Goal: Task Accomplishment & Management: Use online tool/utility

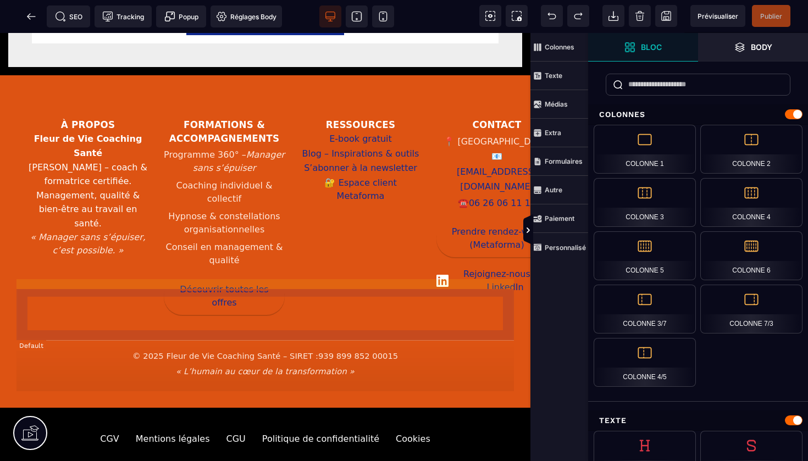
scroll to position [1924, 0]
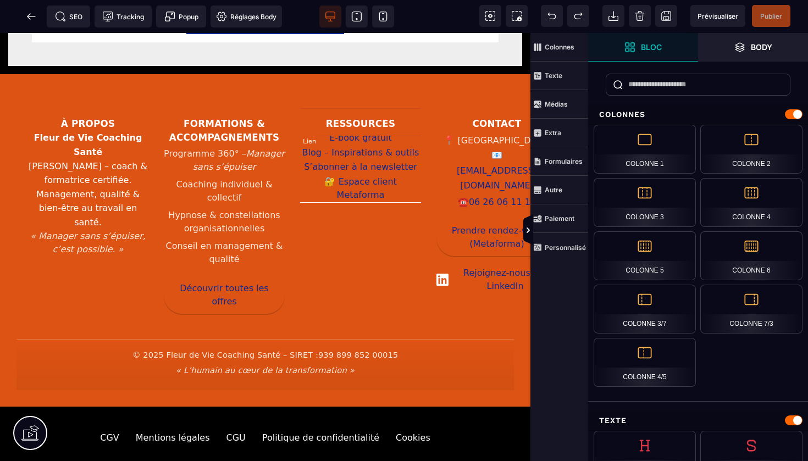
click at [362, 175] on link "Espace client Metaforma" at bounding box center [360, 189] width 121 height 28
select select
select select "***"
select select
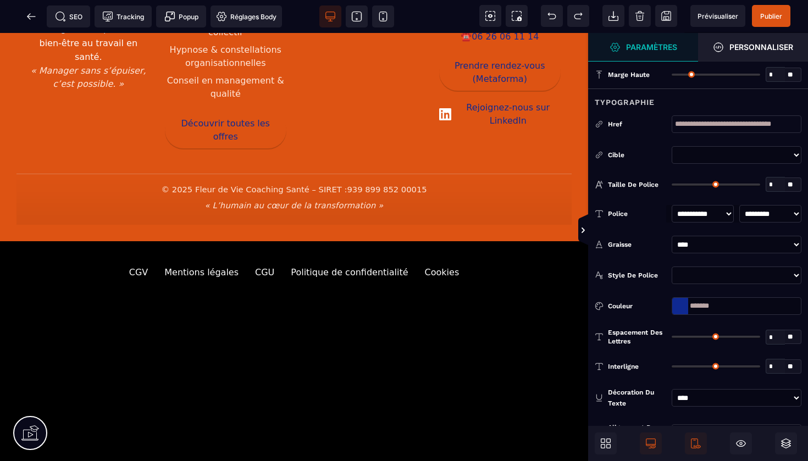
select select "******"
click at [776, 14] on span "Publier" at bounding box center [771, 16] width 22 height 8
click at [28, 15] on icon at bounding box center [31, 16] width 11 height 11
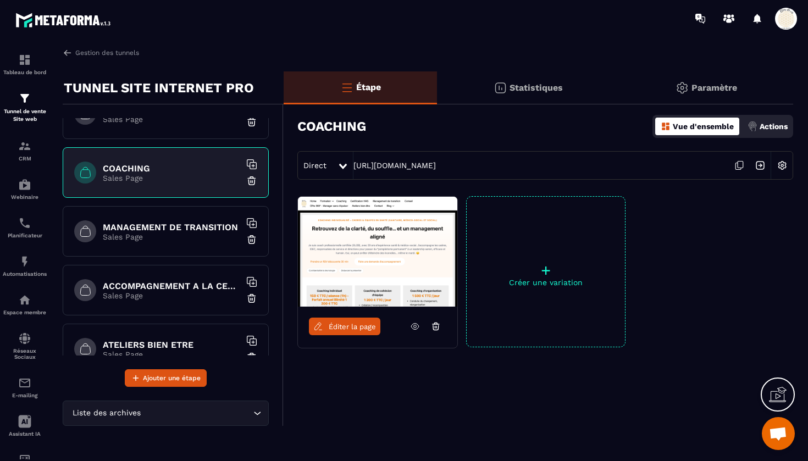
scroll to position [189, 0]
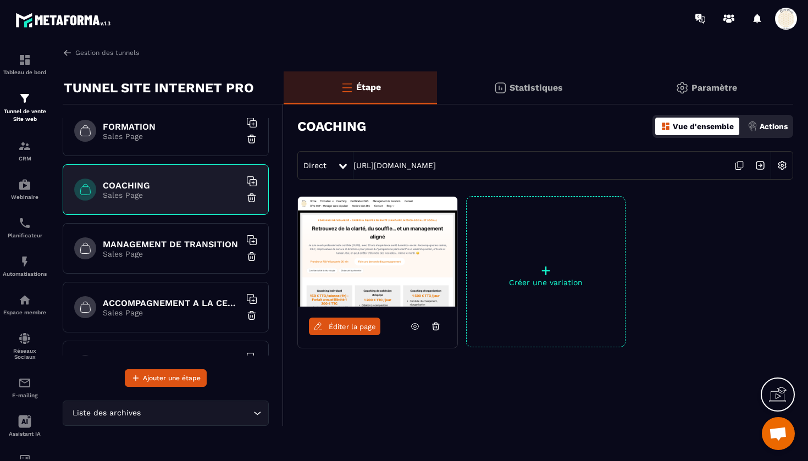
click at [173, 251] on p "Sales Page" at bounding box center [171, 254] width 137 height 9
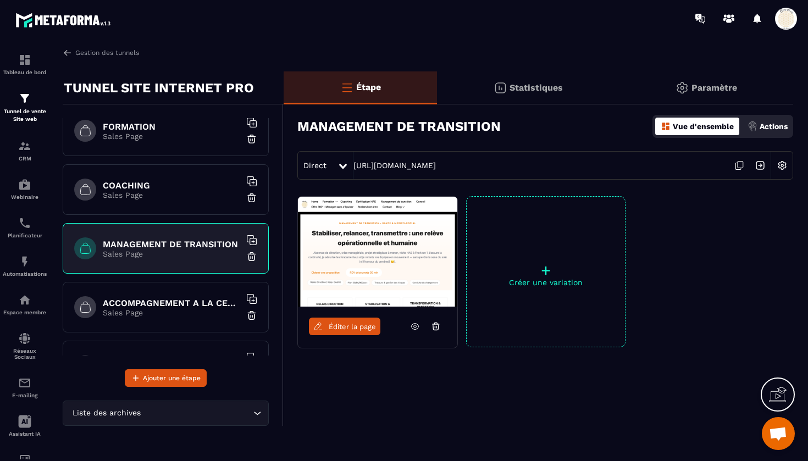
click at [343, 326] on span "Éditer la page" at bounding box center [352, 327] width 47 height 8
